Goal: Transaction & Acquisition: Purchase product/service

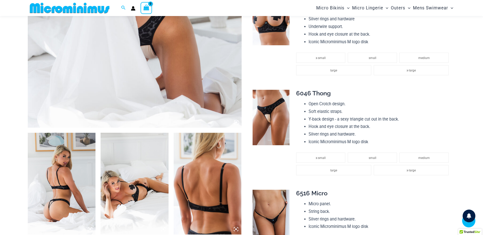
scroll to position [225, 0]
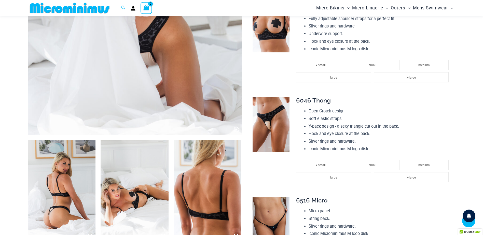
type input "**********"
click at [66, 178] on img at bounding box center [62, 191] width 68 height 102
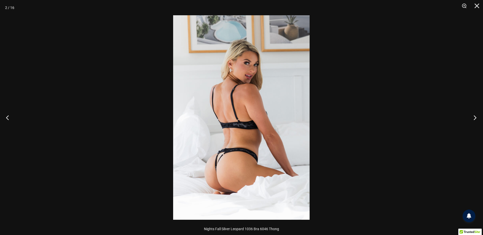
click at [476, 119] on button "Next" at bounding box center [473, 117] width 19 height 25
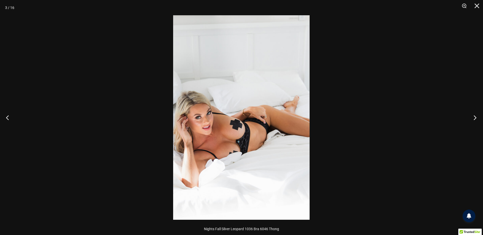
click at [476, 118] on button "Next" at bounding box center [473, 117] width 19 height 25
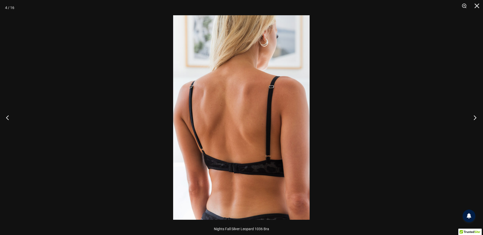
click at [474, 119] on button "Next" at bounding box center [473, 117] width 19 height 25
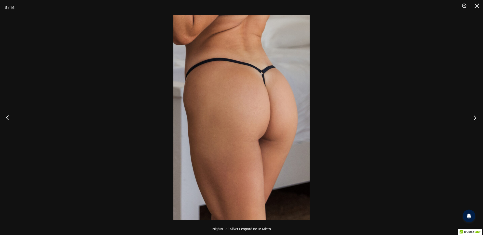
click at [475, 117] on button "Next" at bounding box center [473, 117] width 19 height 25
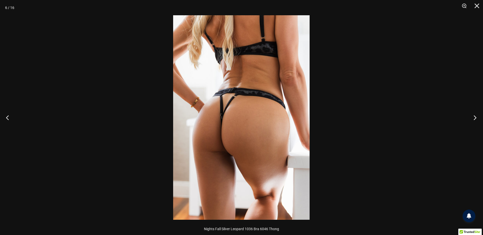
click at [474, 117] on button "Next" at bounding box center [473, 117] width 19 height 25
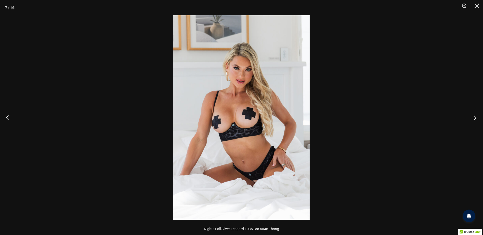
click at [474, 117] on button "Next" at bounding box center [473, 117] width 19 height 25
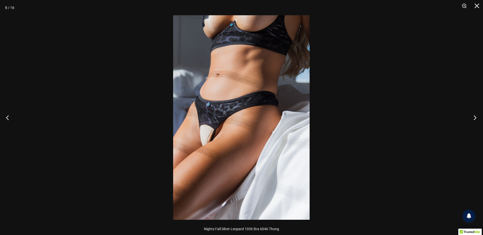
click at [474, 117] on button "Next" at bounding box center [473, 117] width 19 height 25
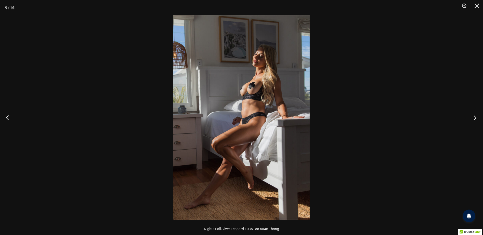
click at [474, 117] on button "Next" at bounding box center [473, 117] width 19 height 25
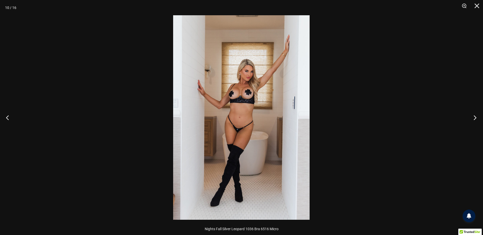
click at [474, 117] on button "Next" at bounding box center [473, 117] width 19 height 25
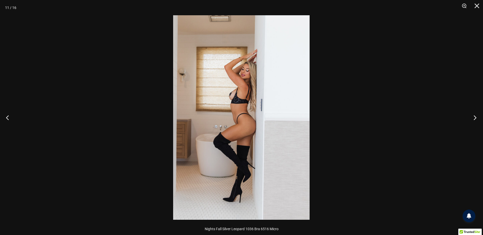
click at [474, 117] on button "Next" at bounding box center [473, 117] width 19 height 25
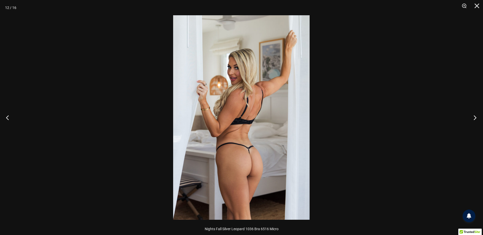
click at [474, 117] on button "Next" at bounding box center [473, 117] width 19 height 25
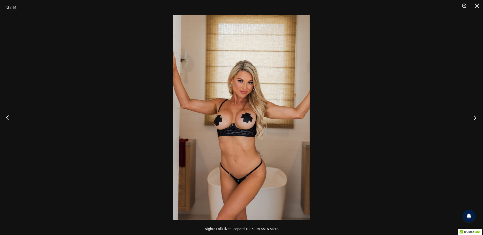
click at [474, 117] on button "Next" at bounding box center [473, 117] width 19 height 25
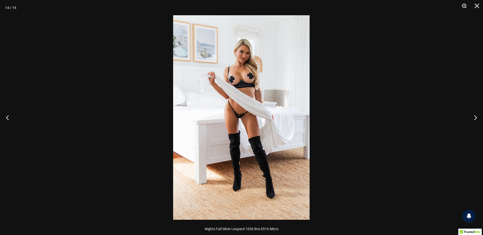
click at [464, 6] on button "Zoom" at bounding box center [462, 7] width 13 height 15
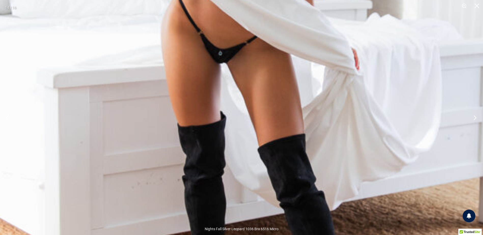
click at [477, 126] on button "Next" at bounding box center [473, 117] width 19 height 25
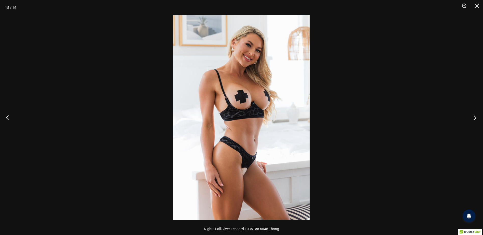
click at [476, 120] on button "Next" at bounding box center [473, 117] width 19 height 25
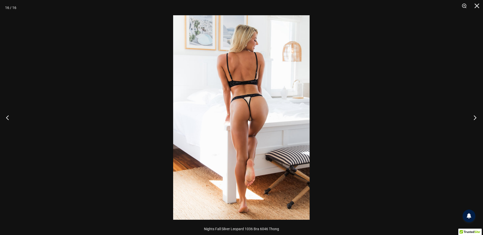
click at [476, 120] on button "Next" at bounding box center [473, 117] width 19 height 25
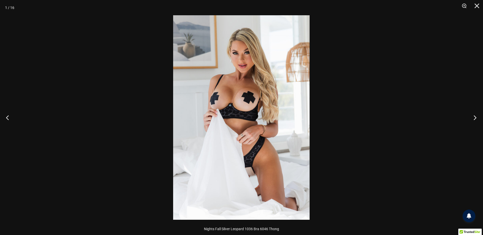
click at [476, 120] on button "Next" at bounding box center [473, 117] width 19 height 25
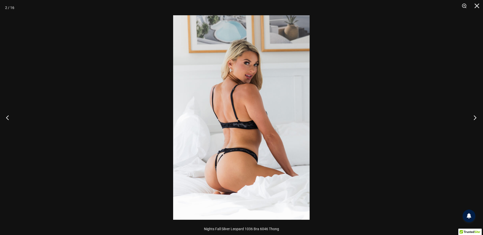
click at [476, 120] on button "Next" at bounding box center [473, 117] width 19 height 25
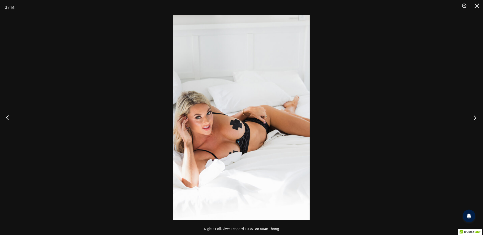
click at [476, 120] on button "Next" at bounding box center [473, 117] width 19 height 25
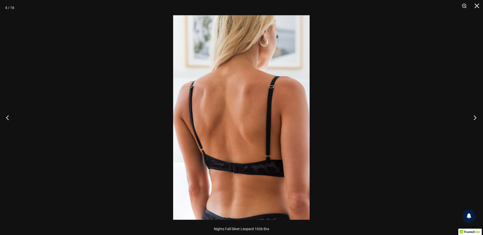
click at [476, 120] on button "Next" at bounding box center [473, 117] width 19 height 25
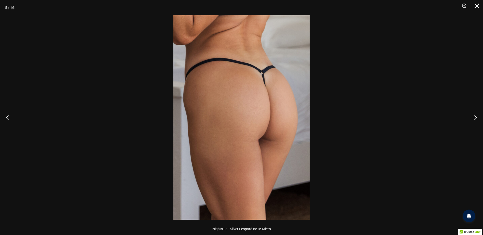
click at [478, 5] on button "Close" at bounding box center [475, 7] width 13 height 15
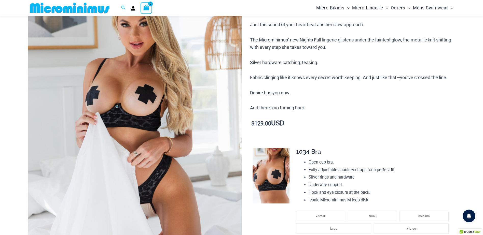
scroll to position [0, 0]
